Goal: Task Accomplishment & Management: Manage account settings

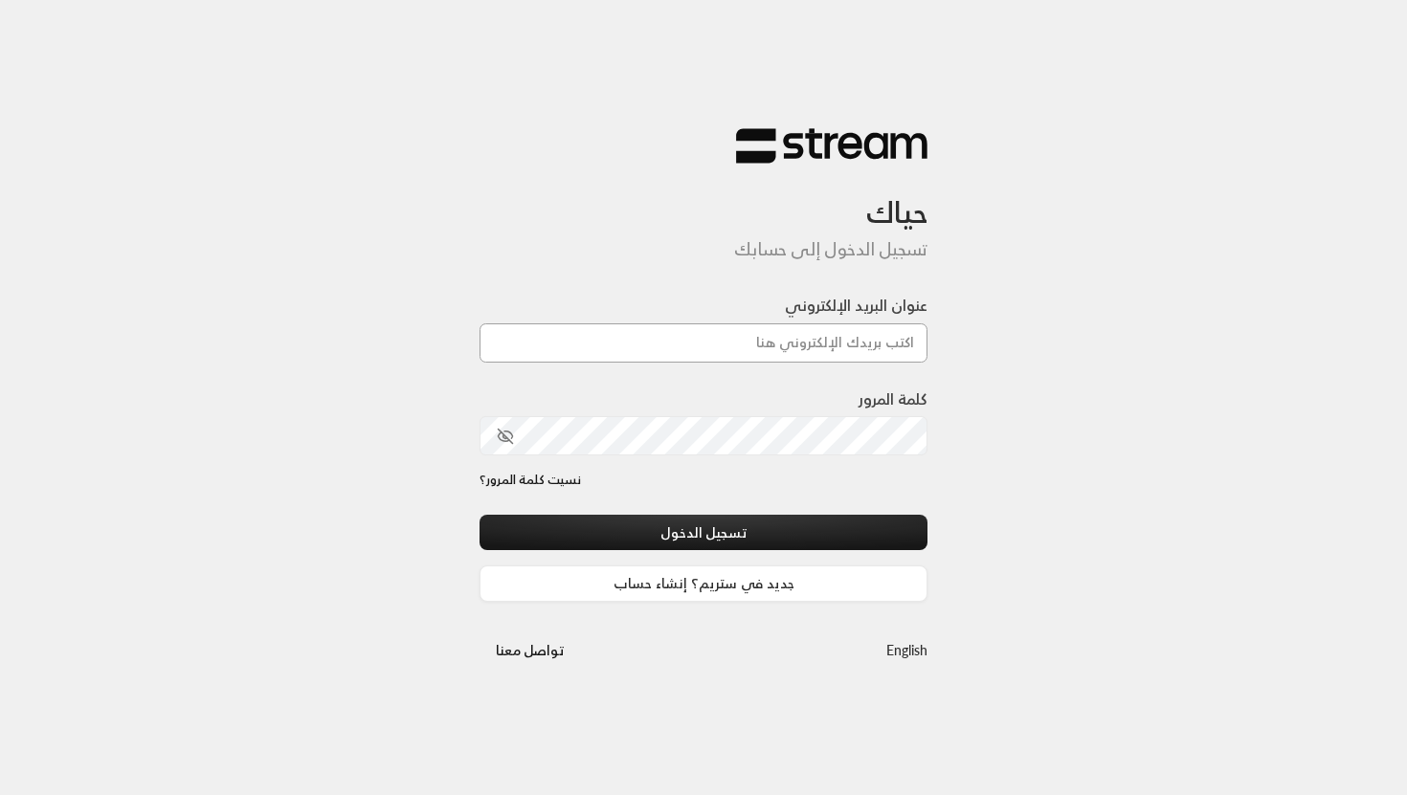
click at [587, 331] on input "عنوان البريد الإلكتروني" at bounding box center [703, 342] width 448 height 39
click at [734, 349] on input "عنوان البريد الإلكتروني" at bounding box center [703, 342] width 448 height 39
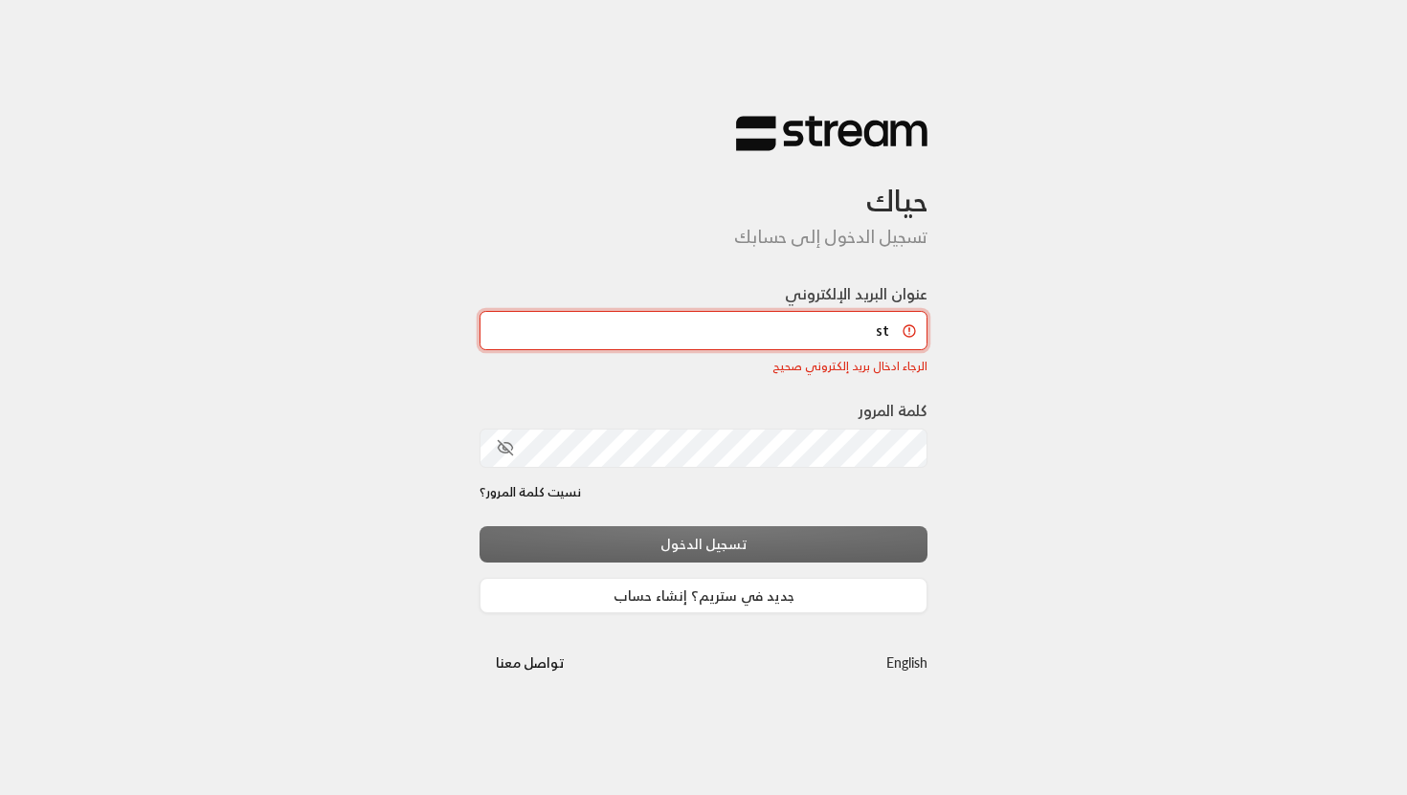
type input "s"
click at [634, 323] on input "عنوان البريد الإلكتروني" at bounding box center [703, 330] width 448 height 39
paste input "[EMAIL_ADDRESS][DOMAIN_NAME]"
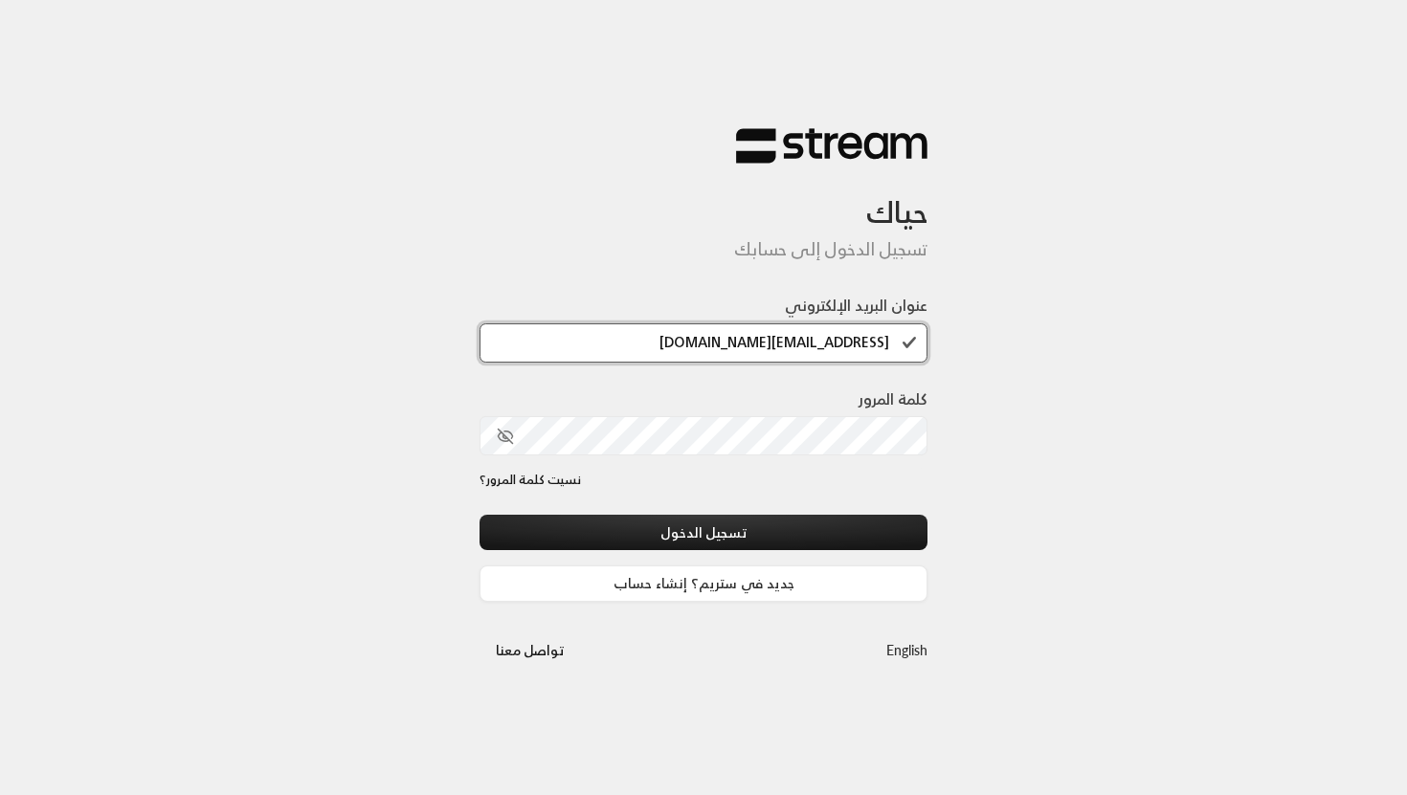
type input "[EMAIL_ADDRESS][DOMAIN_NAME]"
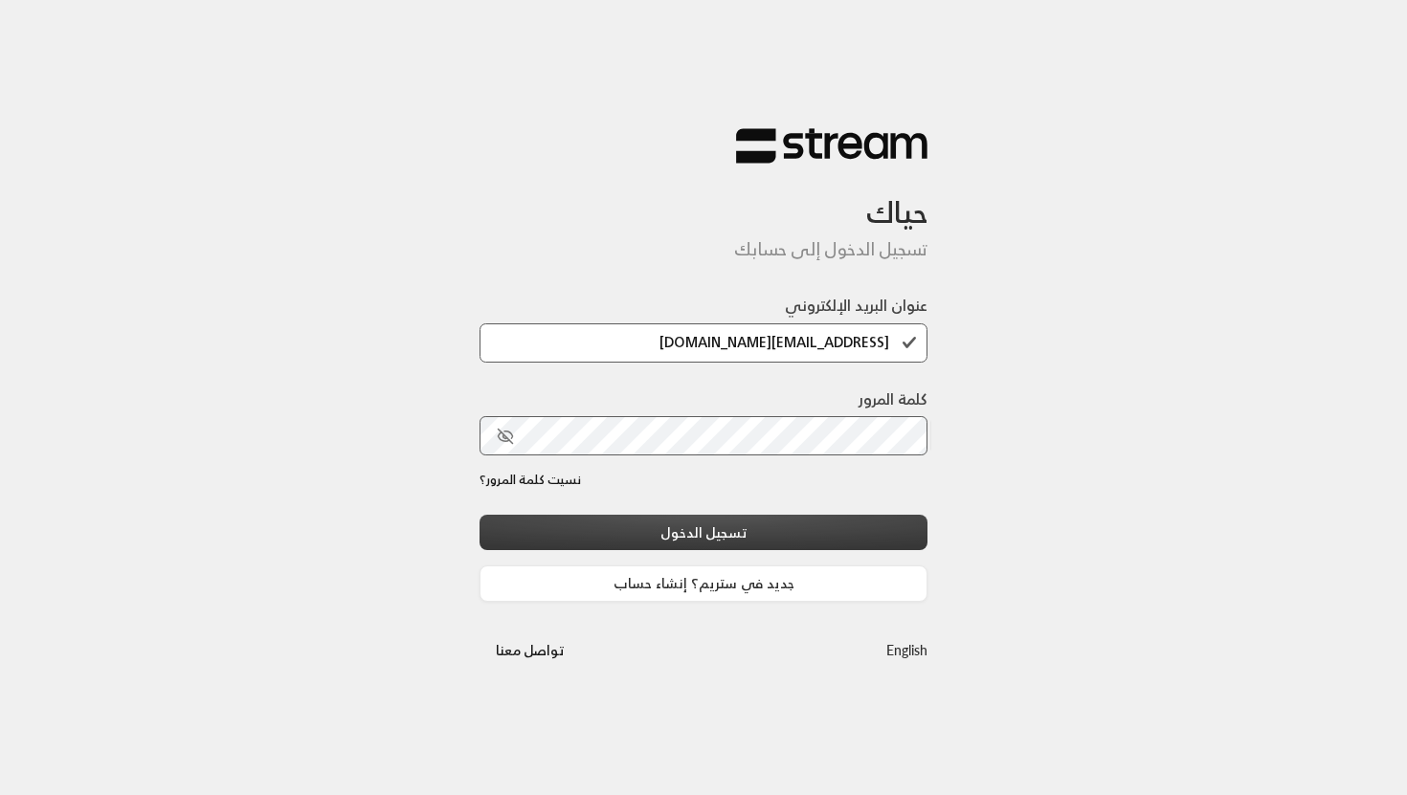
click at [894, 536] on button "تسجيل الدخول" at bounding box center [703, 532] width 448 height 35
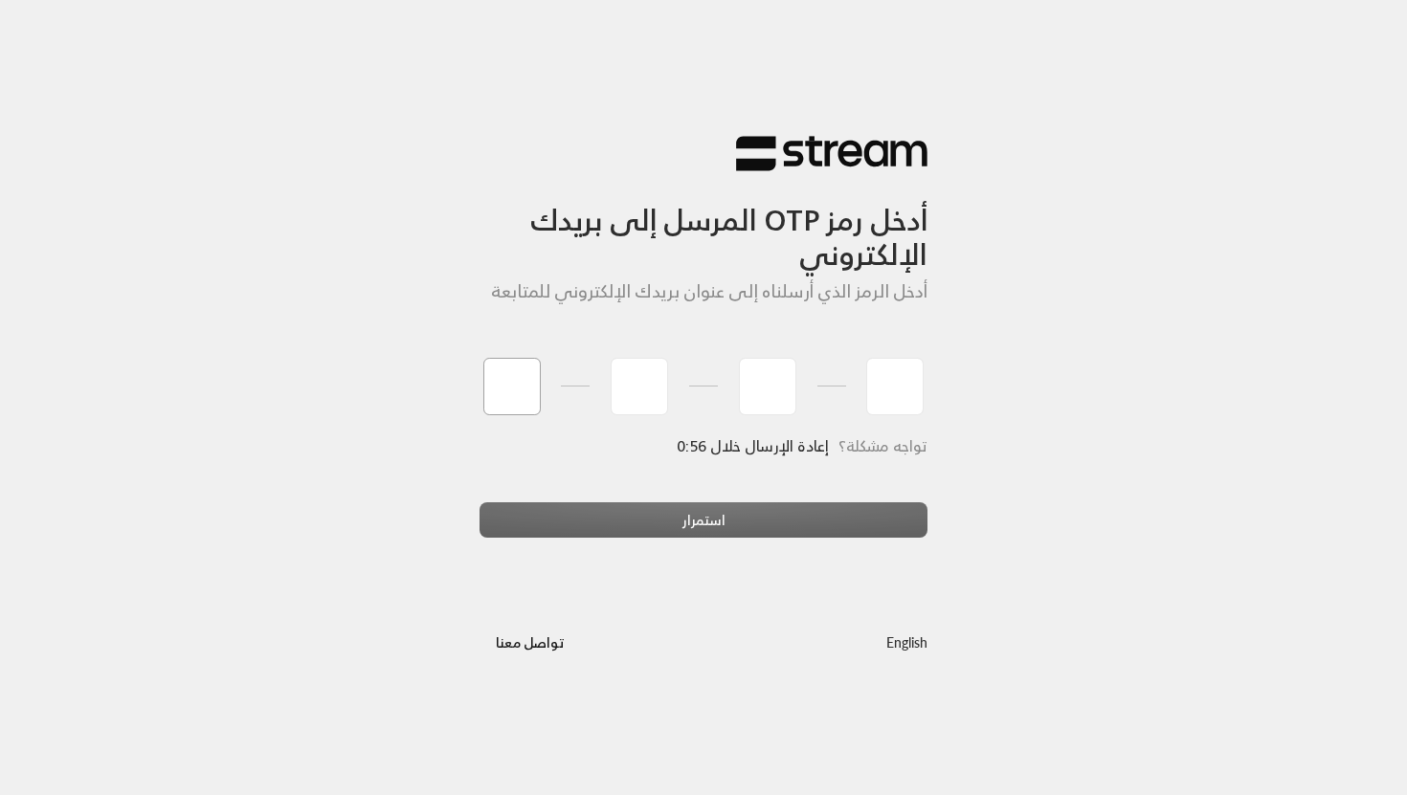
click at [510, 398] on input "tel" at bounding box center [511, 386] width 57 height 57
type input "4"
type input "2"
type input "5"
type input "8"
